Goal: Information Seeking & Learning: Learn about a topic

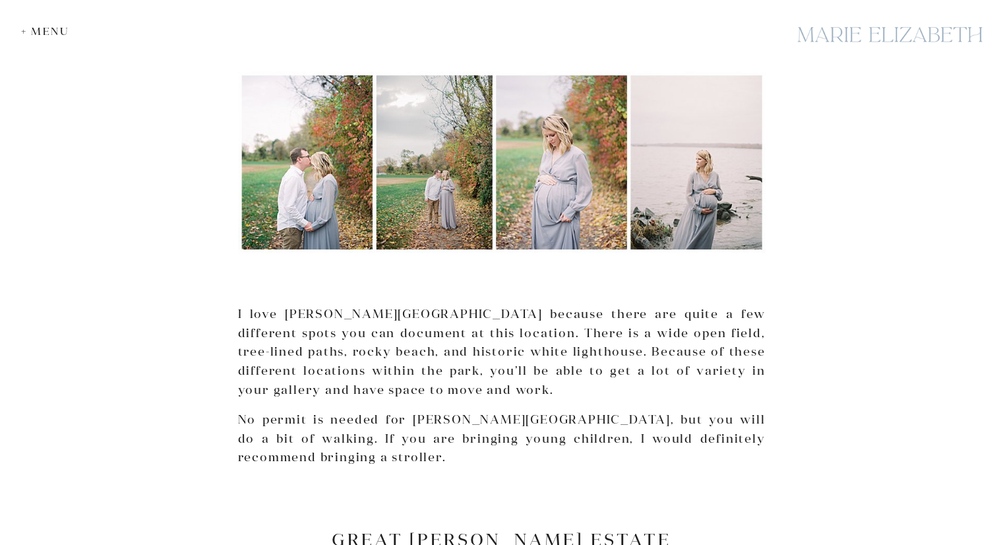
scroll to position [3543, 0]
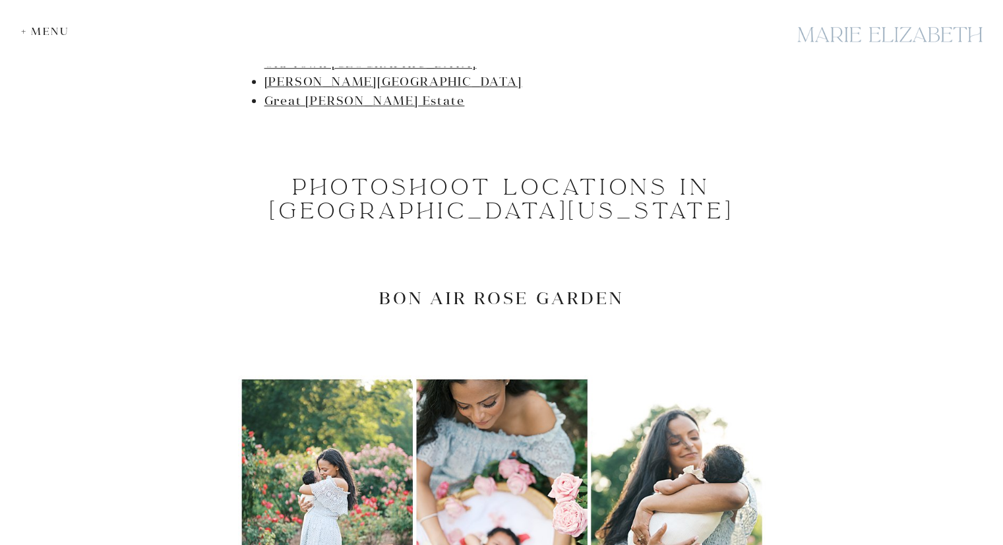
scroll to position [884, 0]
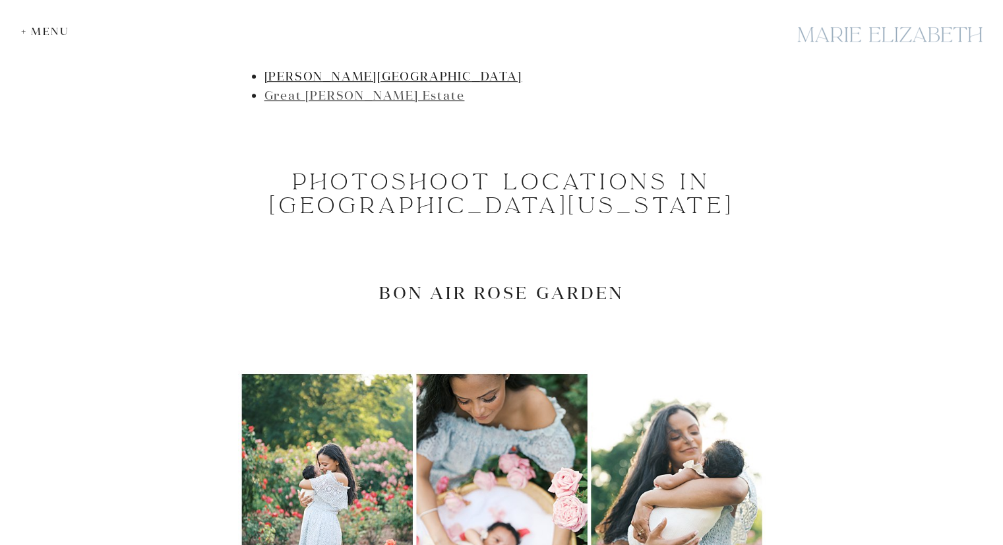
click at [374, 88] on link "Great [PERSON_NAME] Estate" at bounding box center [364, 95] width 201 height 15
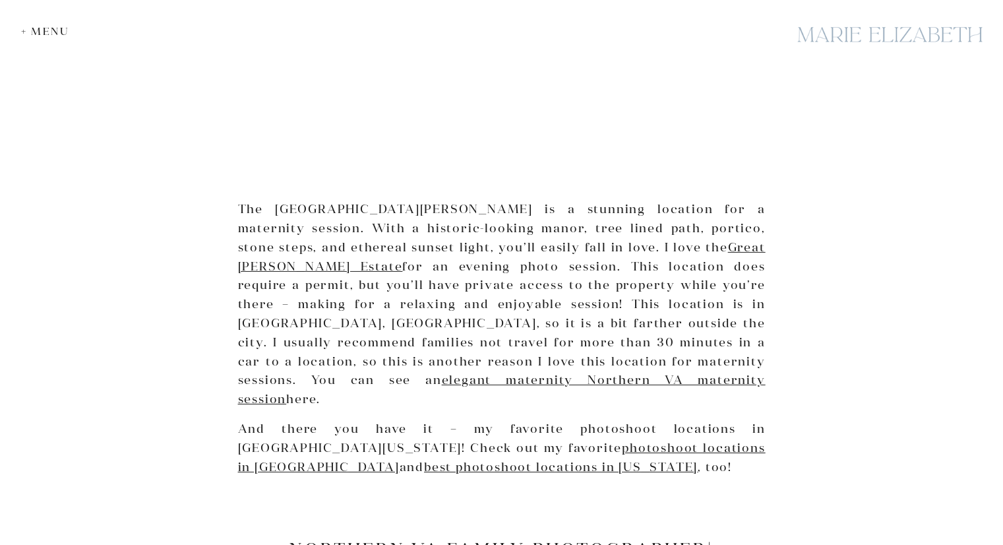
scroll to position [4285, 0]
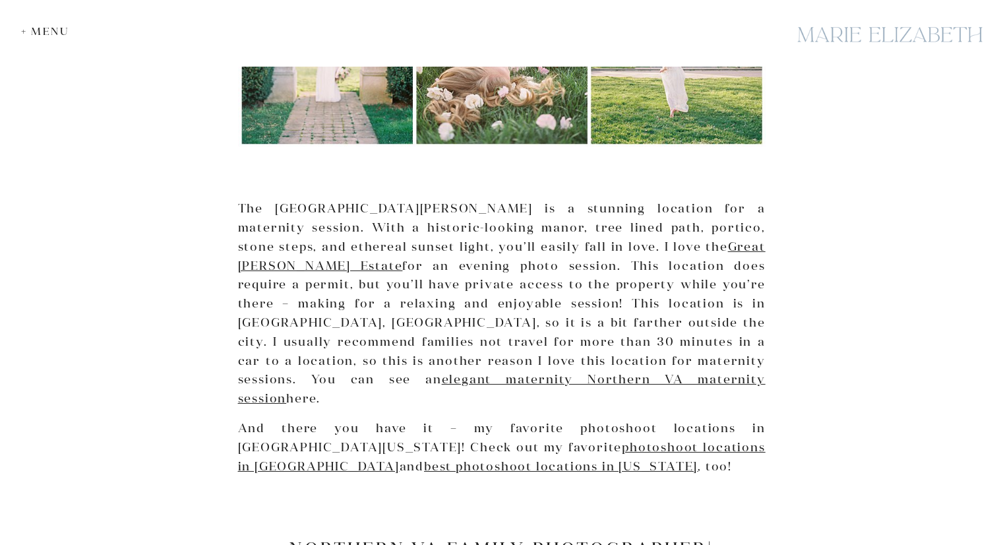
drag, startPoint x: 499, startPoint y: 294, endPoint x: 509, endPoint y: 305, distance: 15.5
click at [509, 305] on p "The [GEOGRAPHIC_DATA][PERSON_NAME] is a stunning location for a maternity sessi…" at bounding box center [502, 303] width 528 height 209
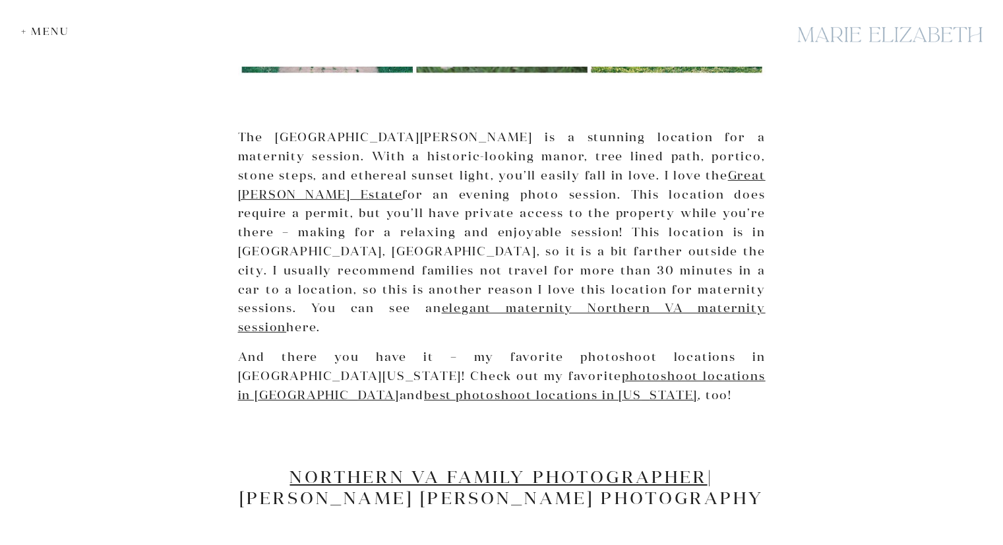
scroll to position [4357, 0]
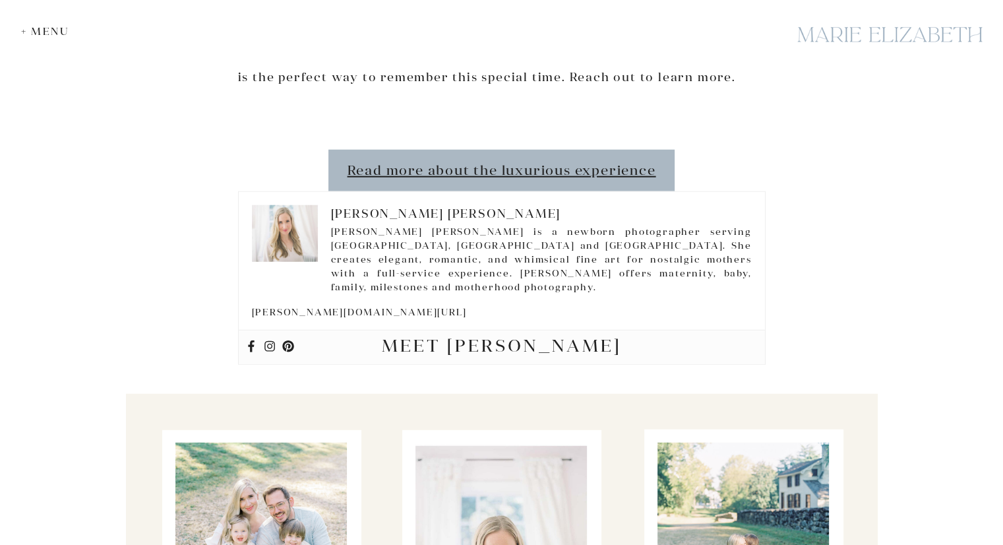
scroll to position [3403, 0]
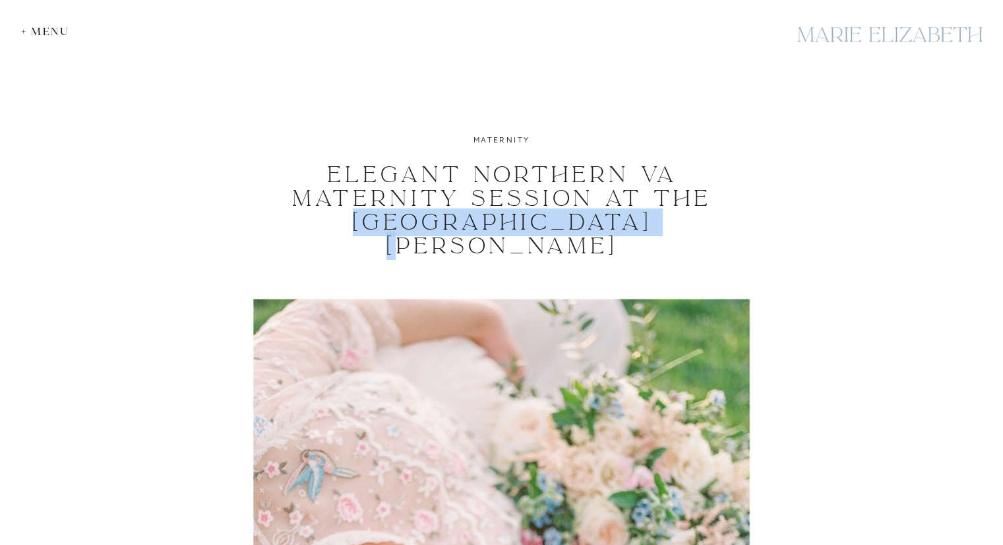
drag, startPoint x: 343, startPoint y: 221, endPoint x: 658, endPoint y: 216, distance: 315.3
click at [658, 216] on h1 "Elegant Northern VA Maternity Session at The Great Marsh Estate" at bounding box center [502, 210] width 498 height 95
copy h1 "Great [PERSON_NAME] Estate"
